Goal: Task Accomplishment & Management: Use online tool/utility

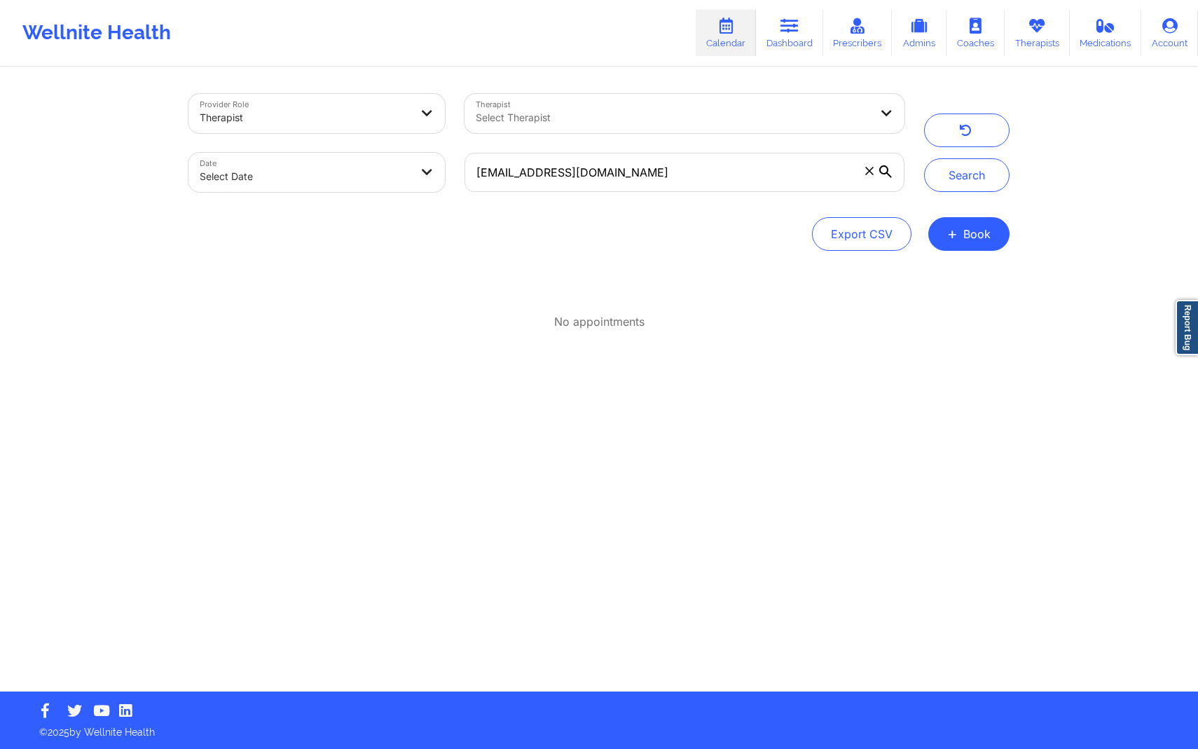
click at [869, 169] on icon at bounding box center [869, 171] width 8 height 8
click at [869, 169] on input "[EMAIL_ADDRESS][DOMAIN_NAME]" at bounding box center [685, 172] width 440 height 39
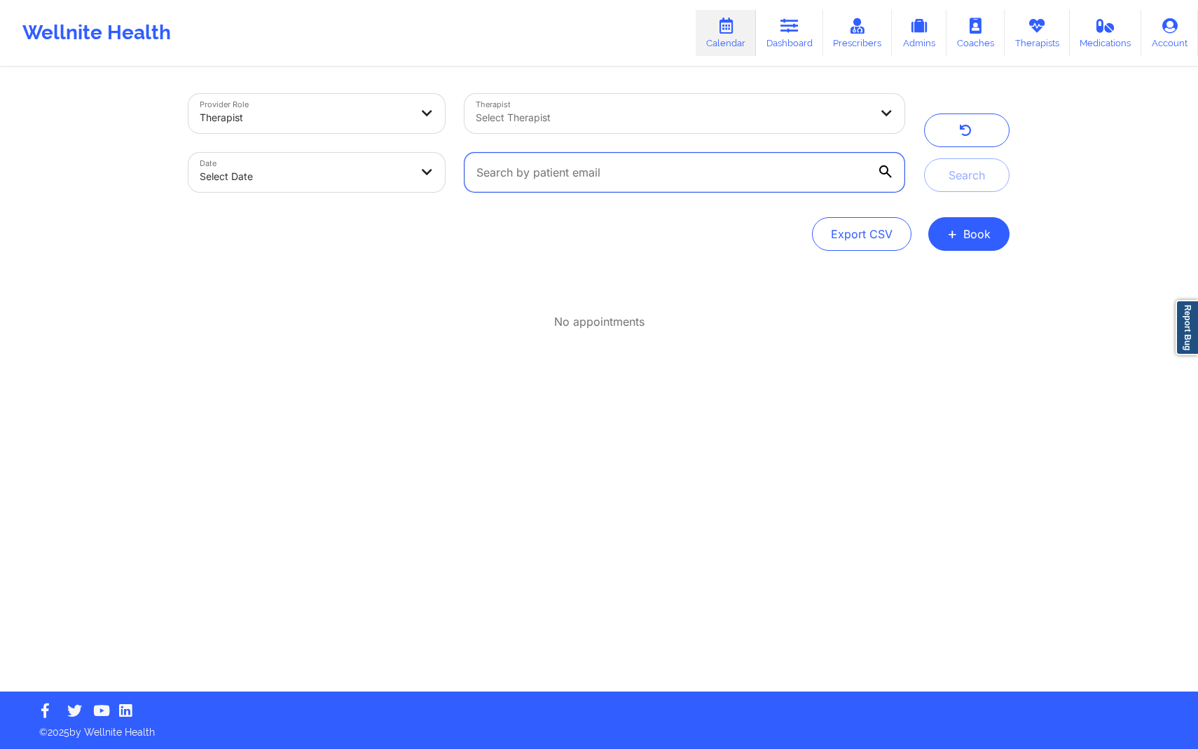
paste input "[EMAIL_ADDRESS][DOMAIN_NAME]"
type input "[EMAIL_ADDRESS][DOMAIN_NAME]"
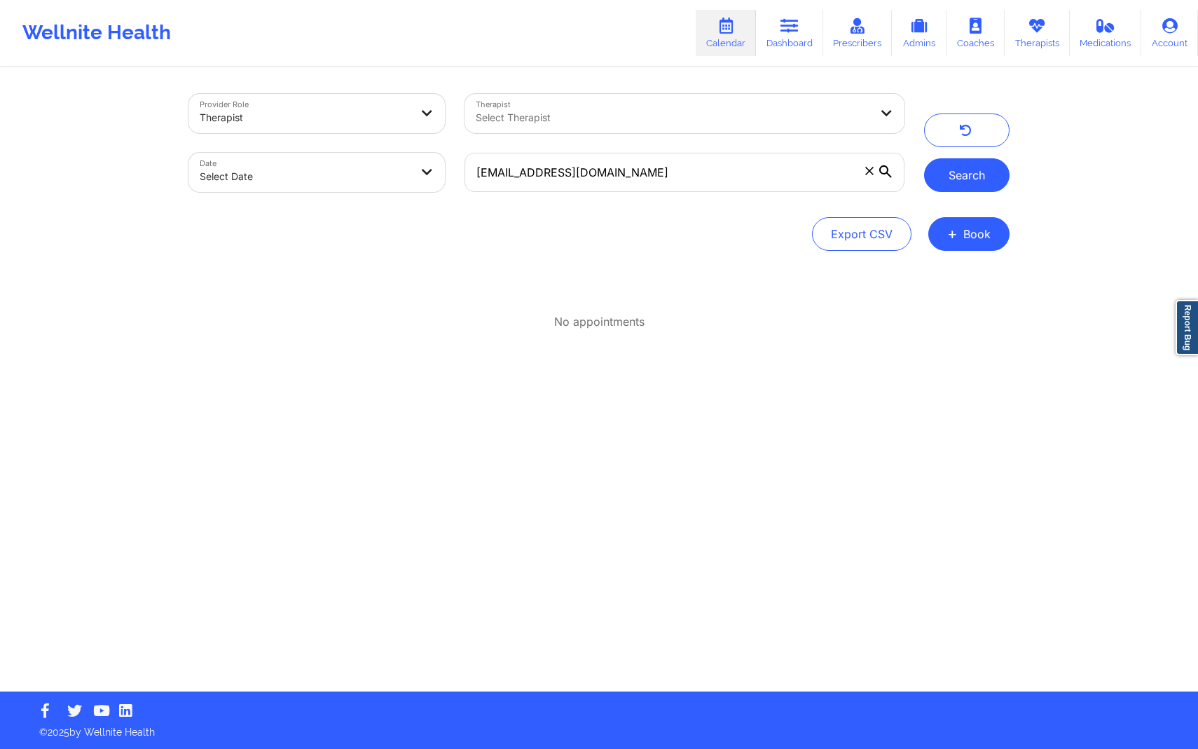
click at [943, 169] on button "Search" at bounding box center [966, 175] width 85 height 34
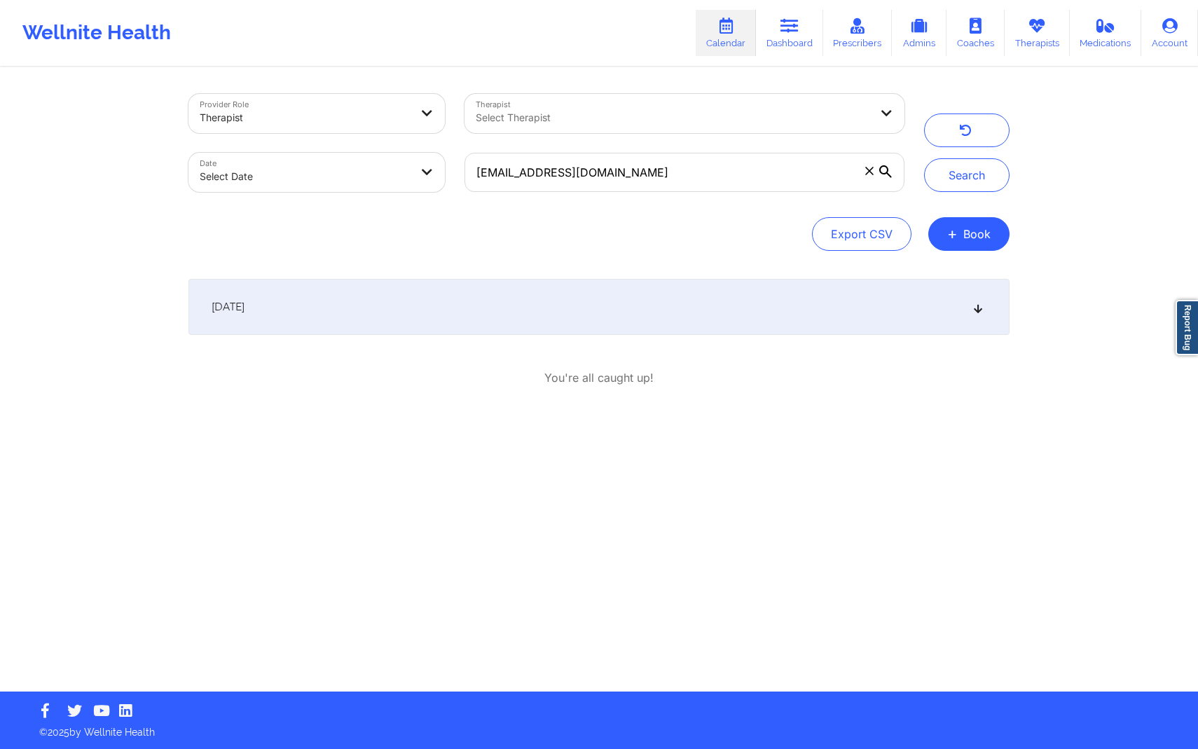
click at [778, 325] on div "[DATE]" at bounding box center [599, 307] width 821 height 56
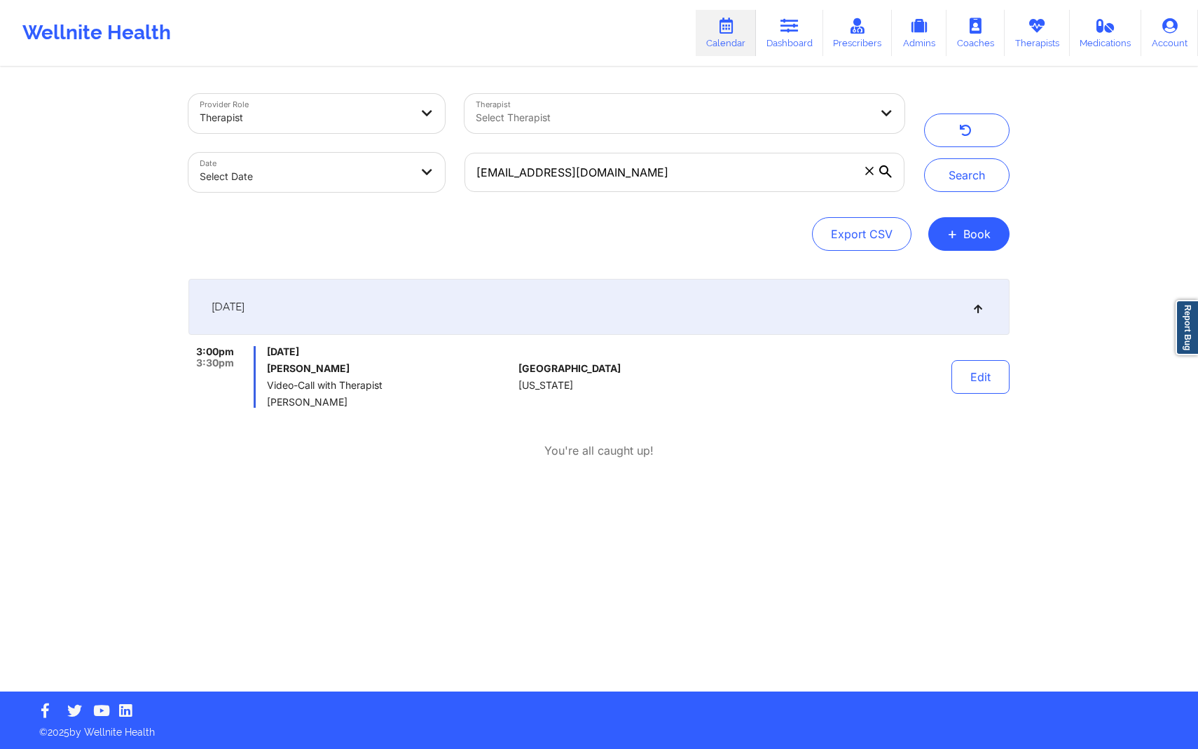
click at [870, 167] on icon at bounding box center [869, 171] width 8 height 8
click at [870, 166] on input "[EMAIL_ADDRESS][DOMAIN_NAME]" at bounding box center [685, 172] width 440 height 39
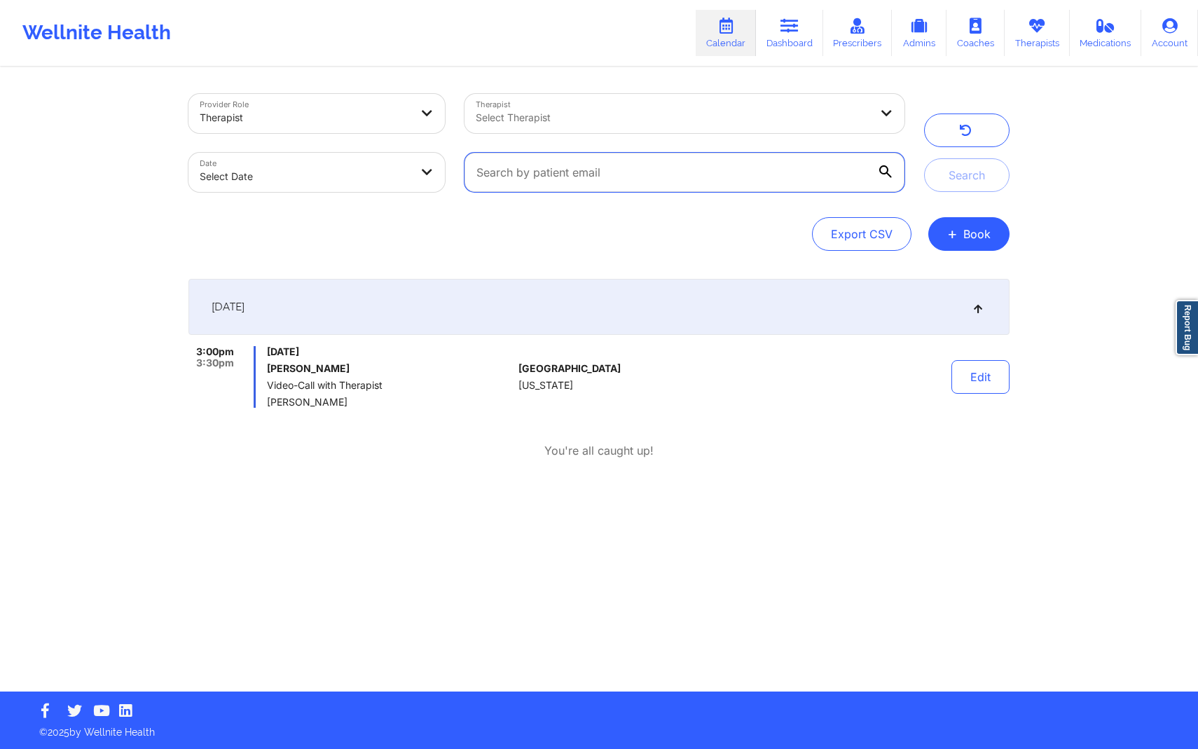
paste input "[EMAIL_ADDRESS][DOMAIN_NAME]"
type input "[EMAIL_ADDRESS][DOMAIN_NAME]"
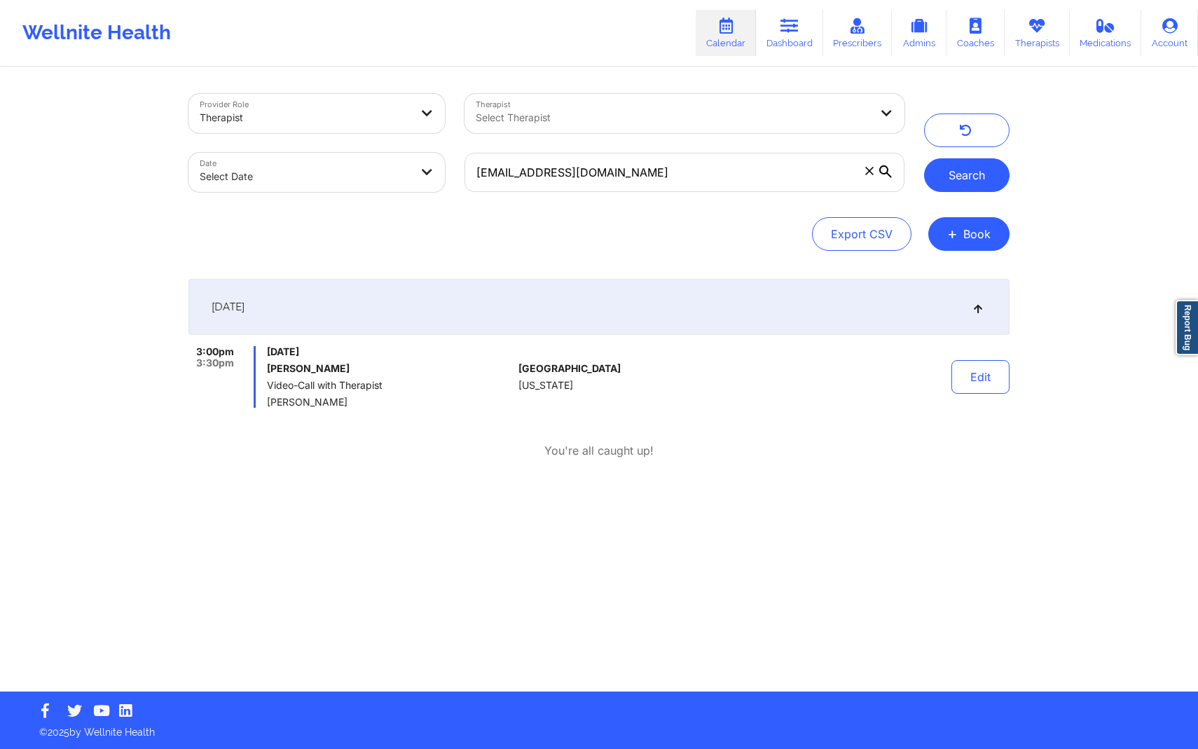
click at [938, 186] on button "Search" at bounding box center [966, 175] width 85 height 34
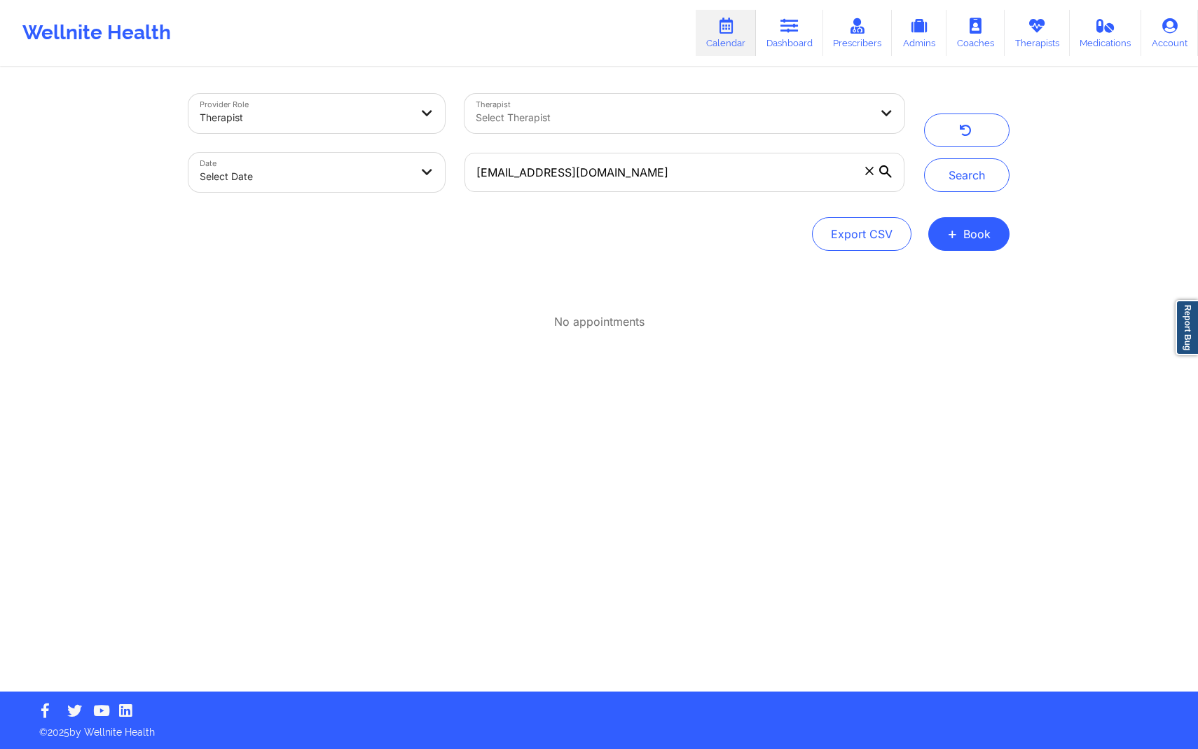
click at [884, 172] on icon at bounding box center [885, 171] width 13 height 13
click at [884, 172] on input "[EMAIL_ADDRESS][DOMAIN_NAME]" at bounding box center [685, 172] width 440 height 39
click at [870, 171] on icon at bounding box center [869, 171] width 8 height 8
click at [870, 171] on input "[EMAIL_ADDRESS][DOMAIN_NAME]" at bounding box center [685, 172] width 440 height 39
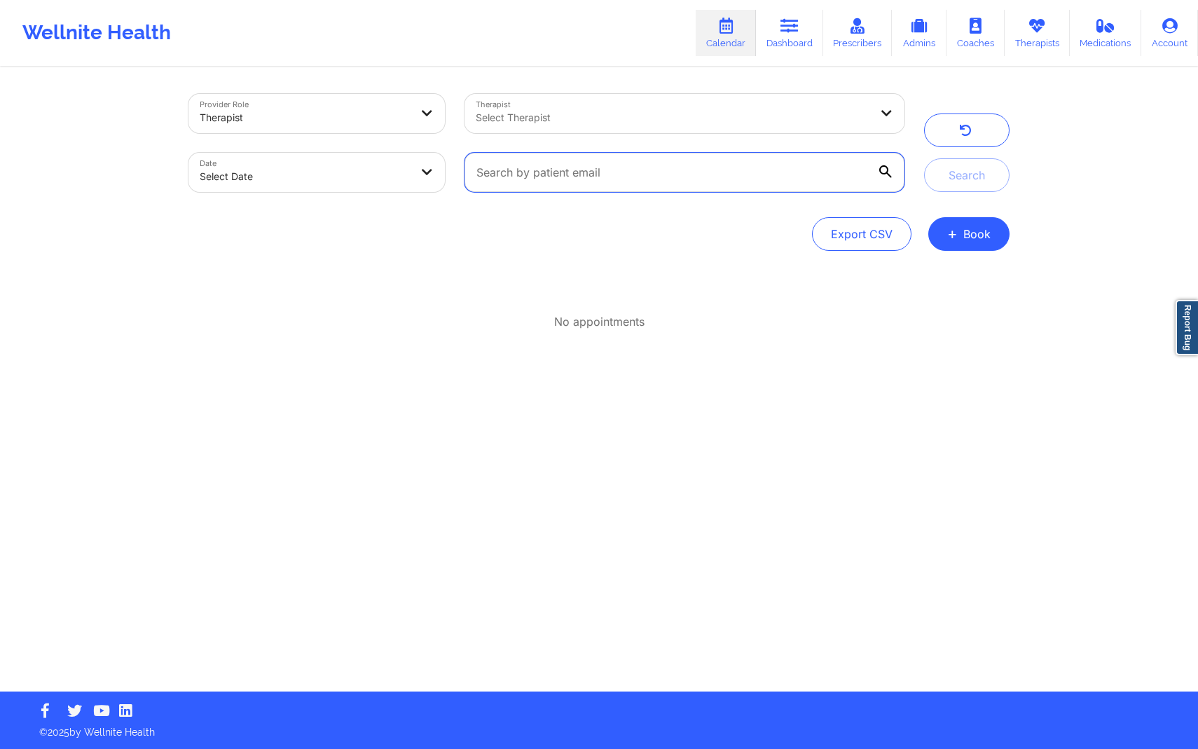
paste input "[EMAIL_ADDRESS][DOMAIN_NAME]"
type input "[EMAIL_ADDRESS][DOMAIN_NAME]"
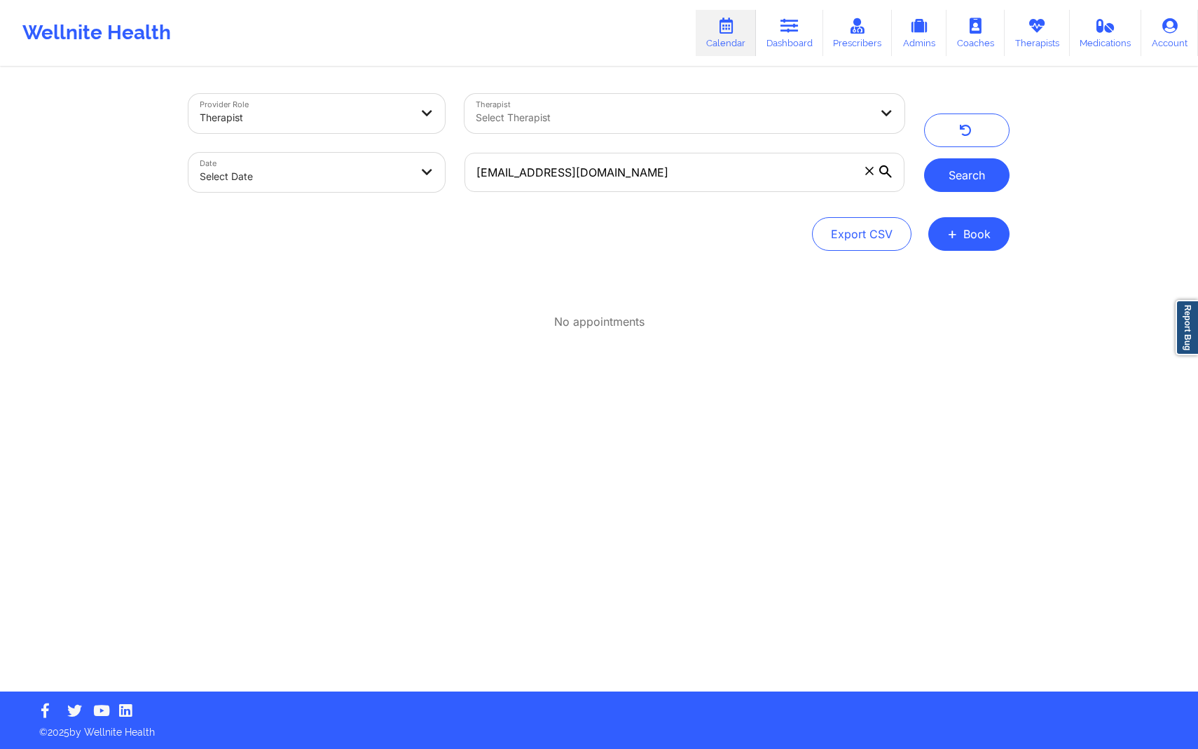
click at [945, 174] on button "Search" at bounding box center [966, 175] width 85 height 34
